Goal: Unclear

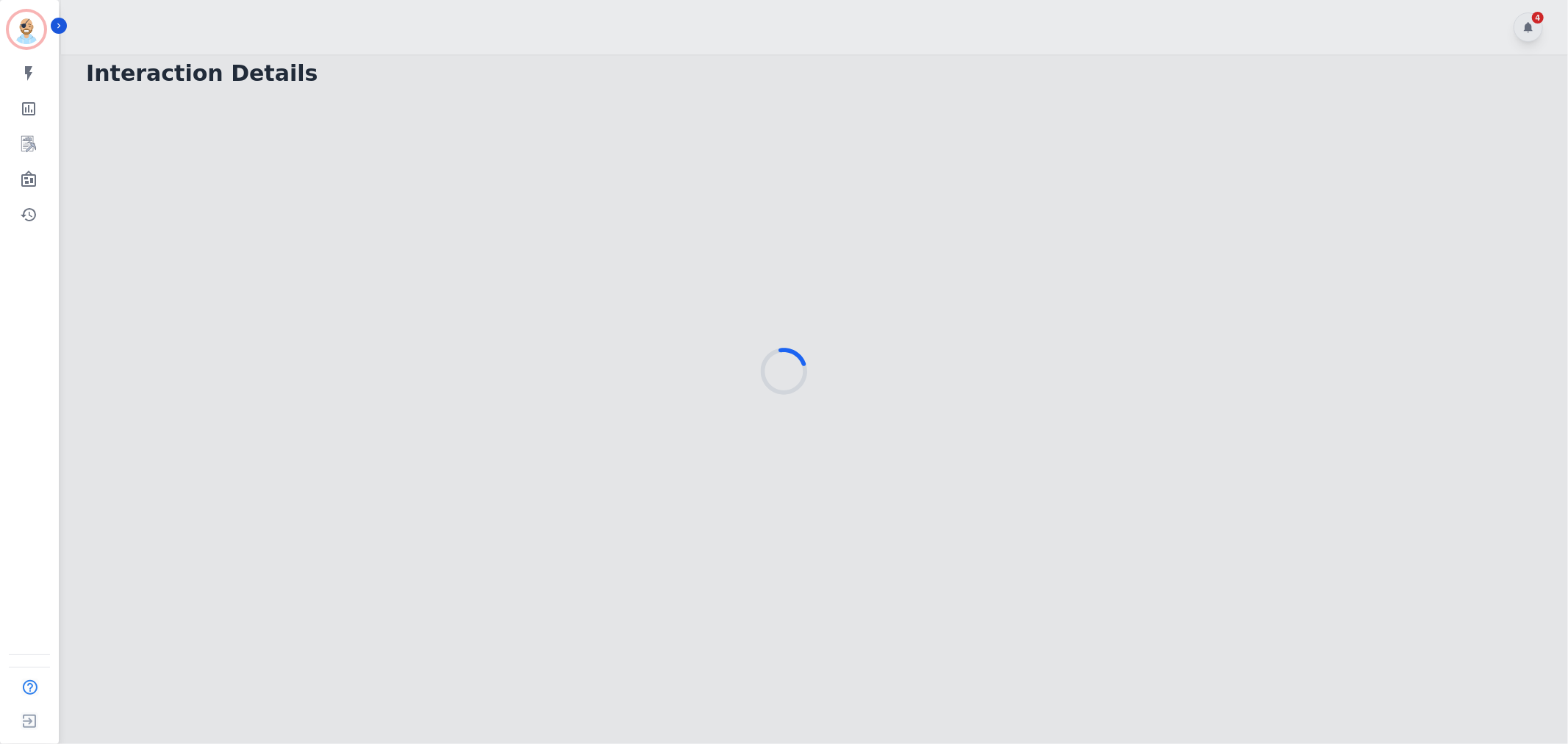
click at [725, 25] on div at bounding box center [784, 372] width 1568 height 744
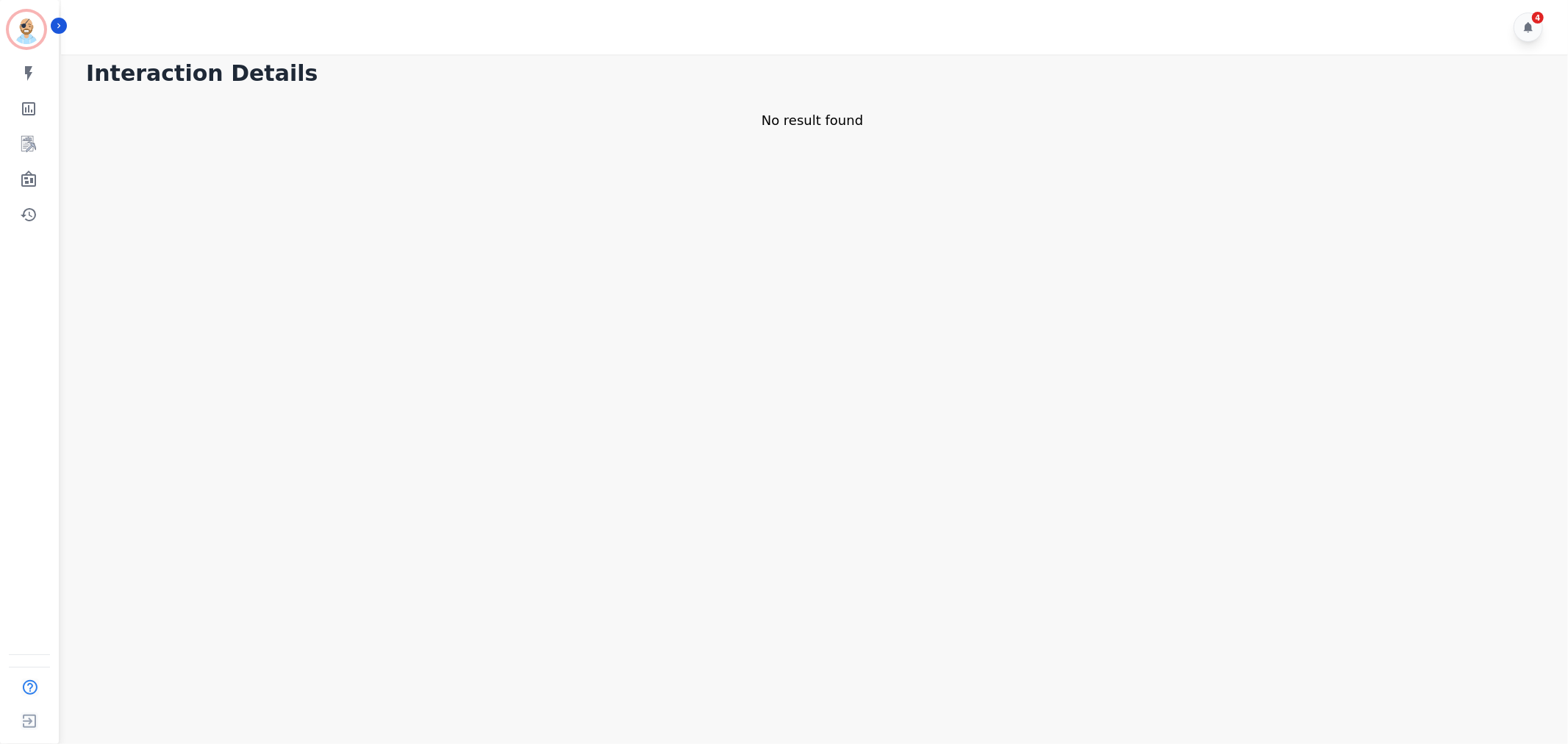
click at [607, 28] on div "4" at bounding box center [816, 27] width 1511 height 54
click at [615, 2] on div "4" at bounding box center [816, 27] width 1511 height 54
drag, startPoint x: 501, startPoint y: 33, endPoint x: 492, endPoint y: 11, distance: 23.8
click at [501, 33] on div "4" at bounding box center [816, 27] width 1511 height 54
